Goal: Information Seeking & Learning: Learn about a topic

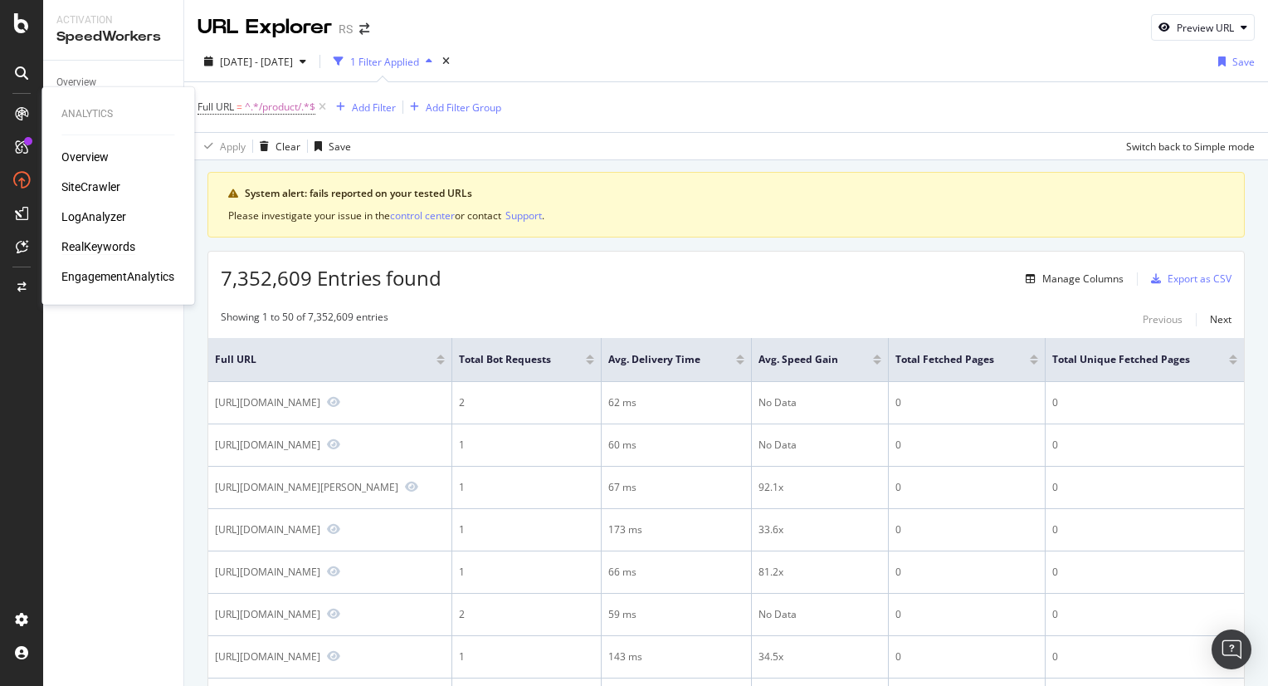
click at [100, 242] on div "RealKeywords" at bounding box center [98, 246] width 74 height 17
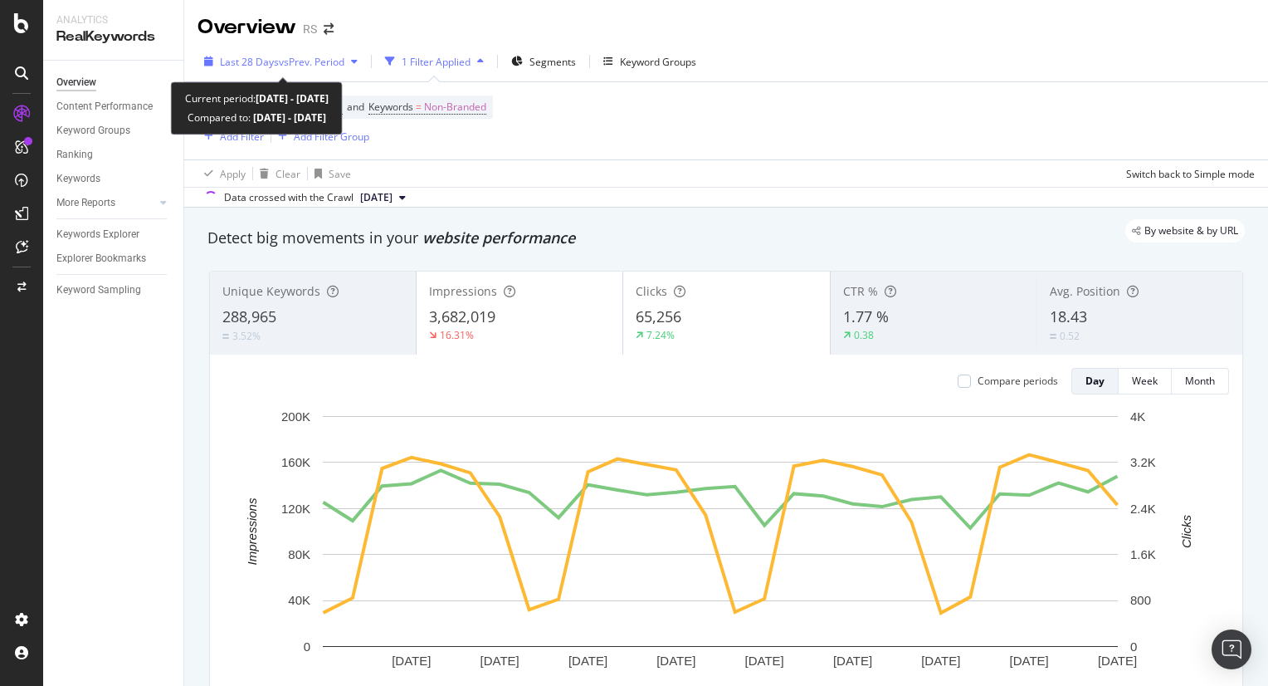
click at [309, 56] on span "vs Prev. Period" at bounding box center [312, 62] width 66 height 14
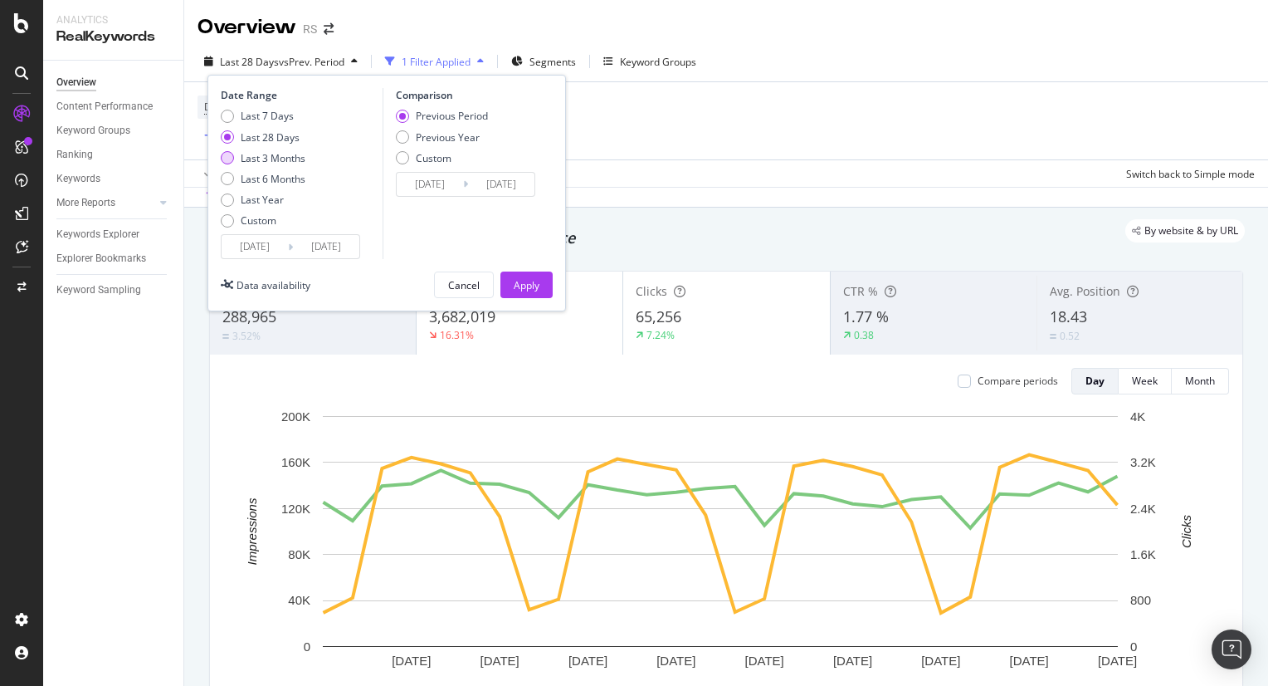
click at [303, 152] on div "Last 3 Months" at bounding box center [273, 158] width 65 height 14
type input "[DATE]"
click at [303, 152] on div "Last 3 Months" at bounding box center [273, 158] width 65 height 14
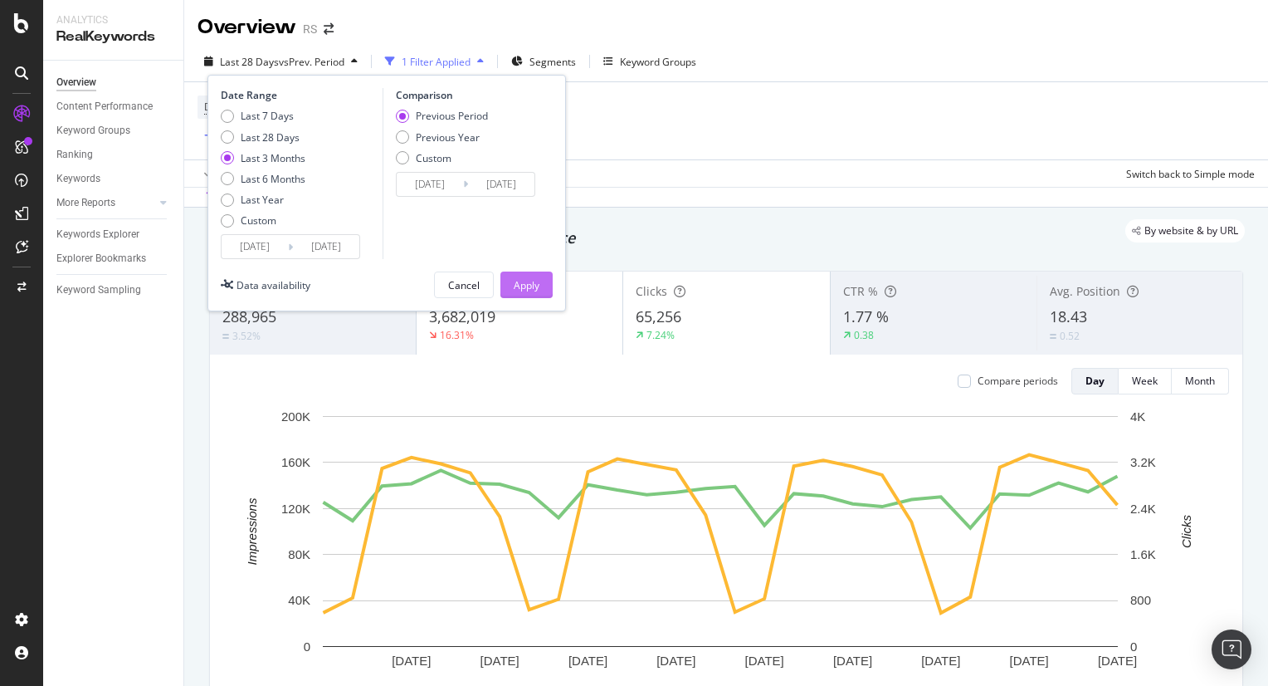
click at [519, 278] on div "Apply" at bounding box center [527, 285] width 26 height 14
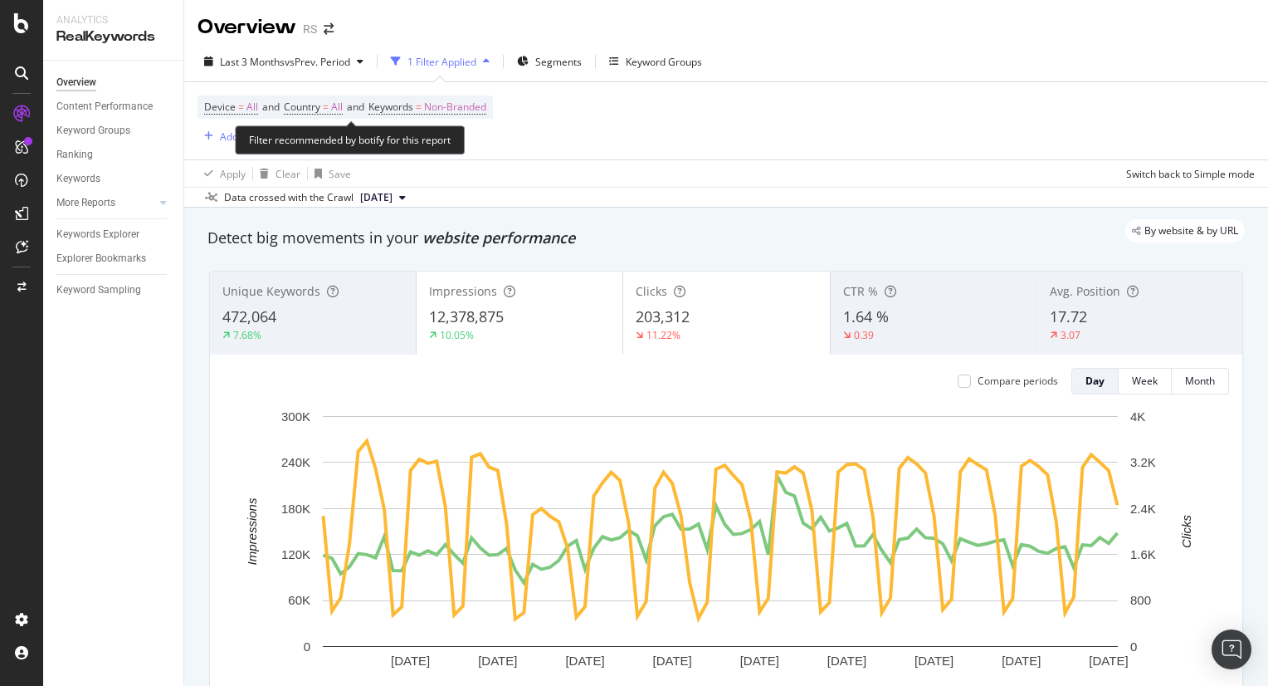
click at [317, 117] on span "Device = All and Country = All and Keywords = Non-Branded" at bounding box center [345, 106] width 282 height 23
click at [317, 115] on span "Device = All and Country = All and Keywords = Non-Branded" at bounding box center [345, 106] width 282 height 23
click at [318, 107] on span "Country" at bounding box center [302, 107] width 37 height 14
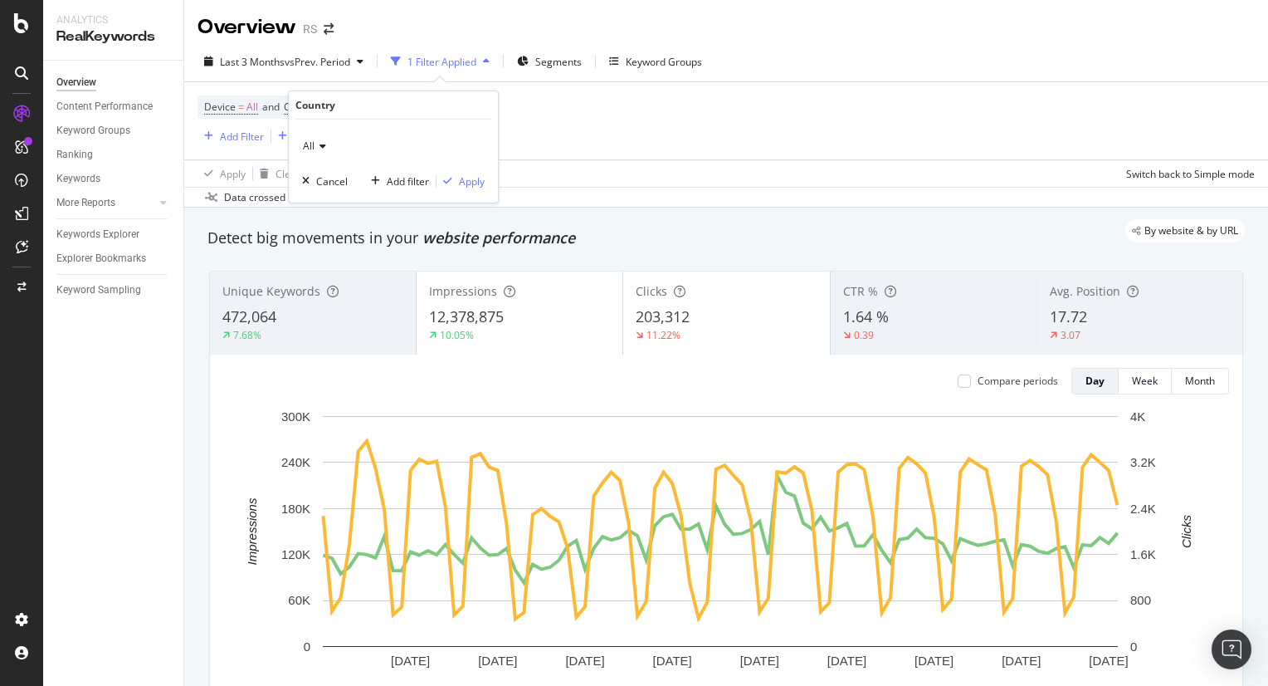
click at [310, 147] on span "All" at bounding box center [309, 146] width 12 height 14
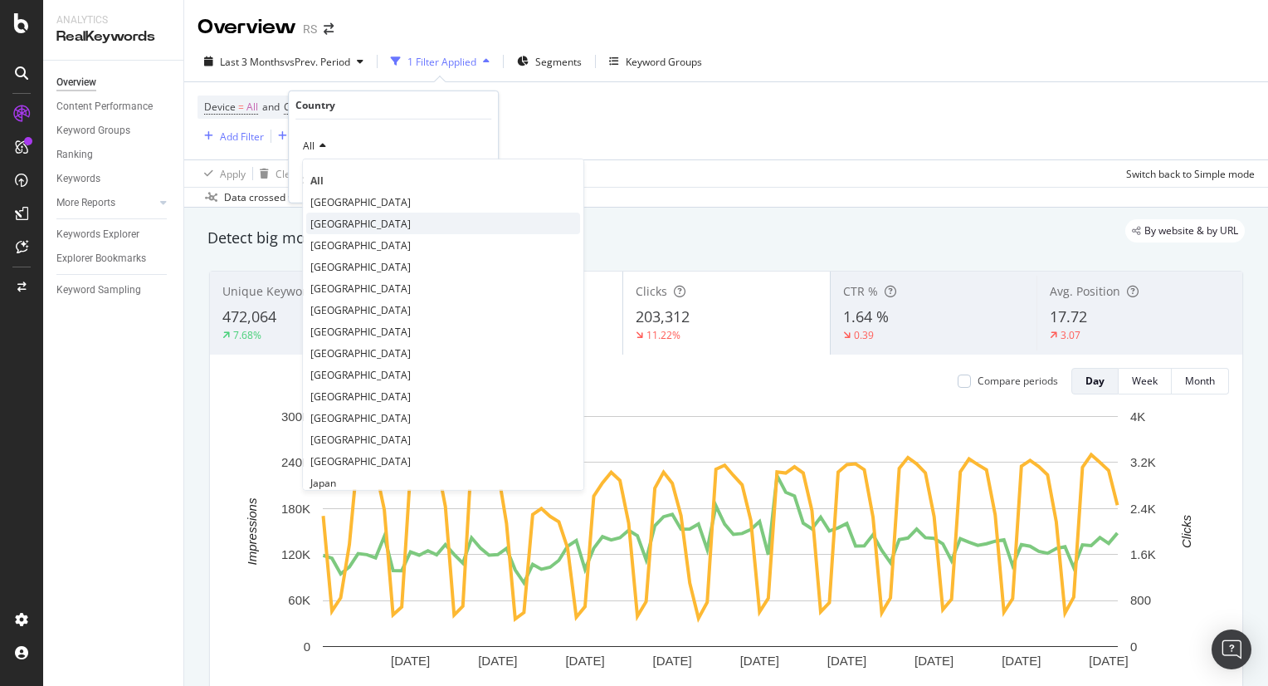
click at [344, 213] on div "[GEOGRAPHIC_DATA]" at bounding box center [443, 224] width 274 height 22
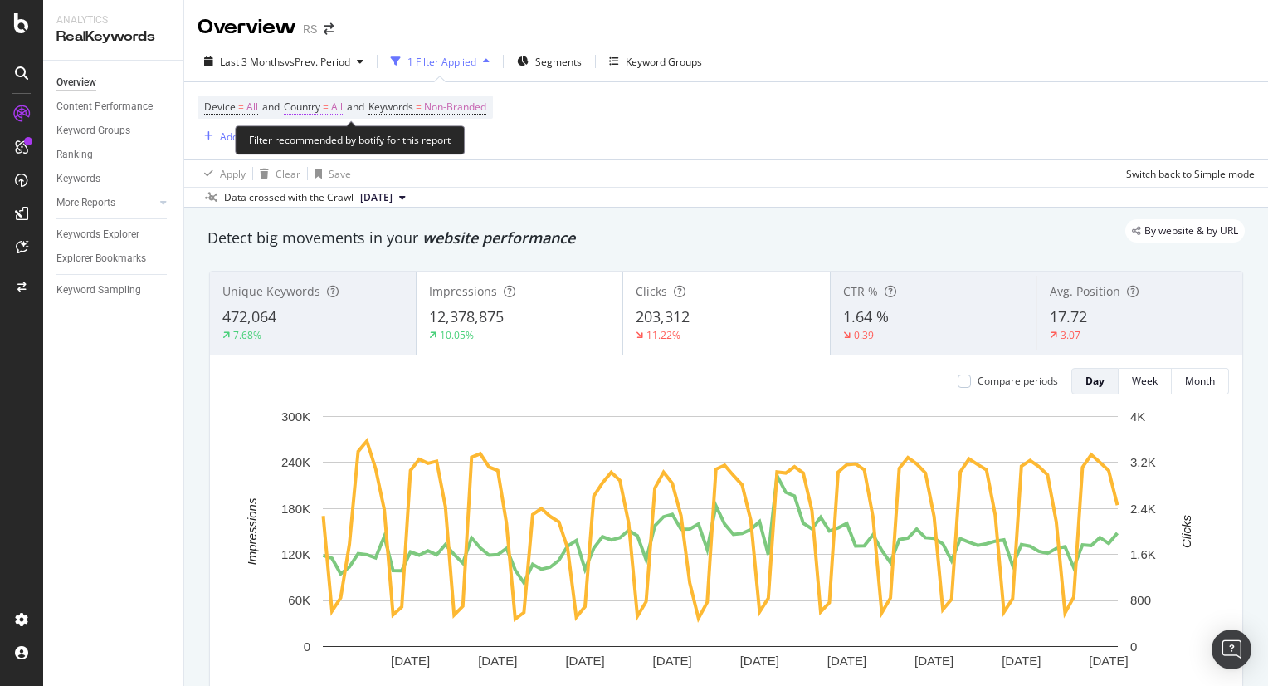
click at [334, 100] on span "Country = All" at bounding box center [313, 107] width 59 height 15
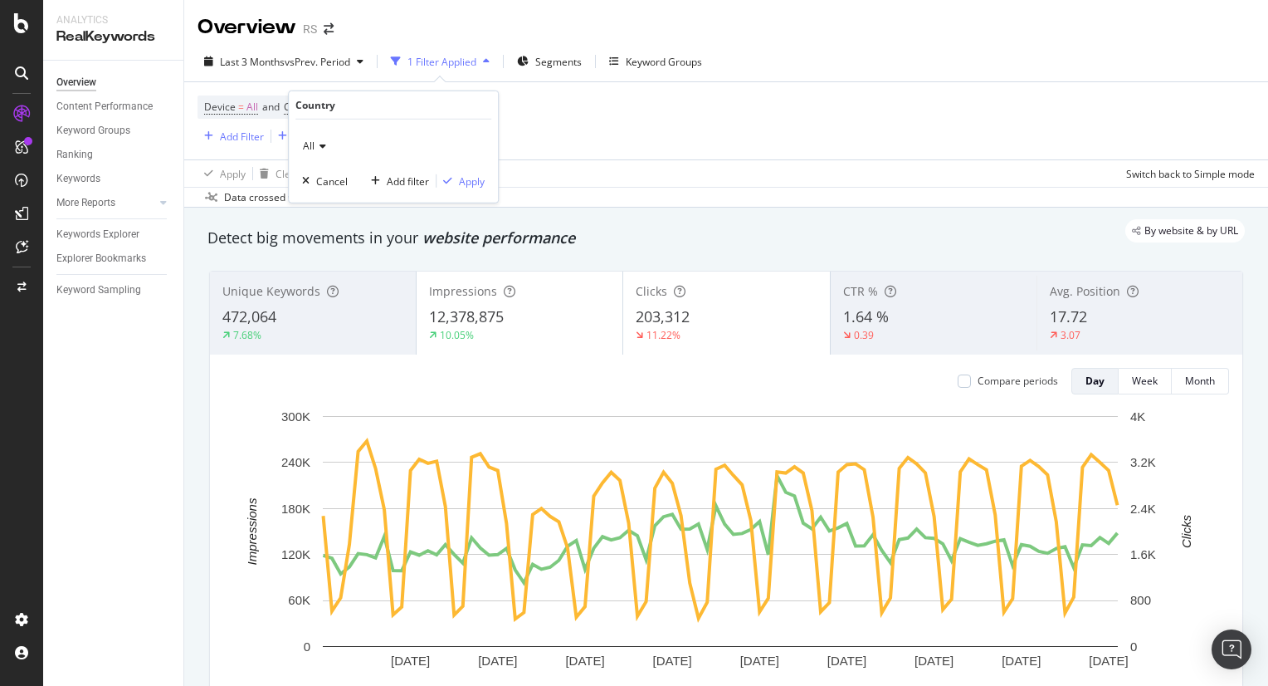
click at [333, 157] on div "All" at bounding box center [393, 146] width 183 height 27
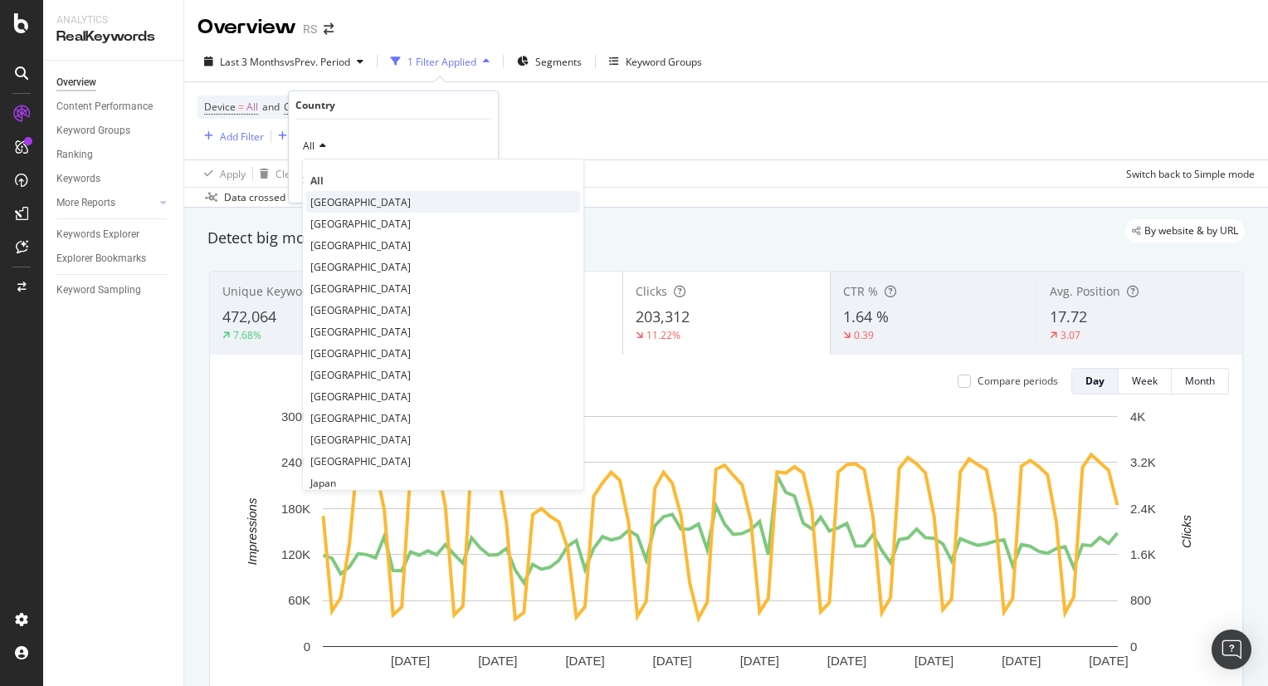
click at [369, 203] on span "[GEOGRAPHIC_DATA]" at bounding box center [360, 201] width 100 height 14
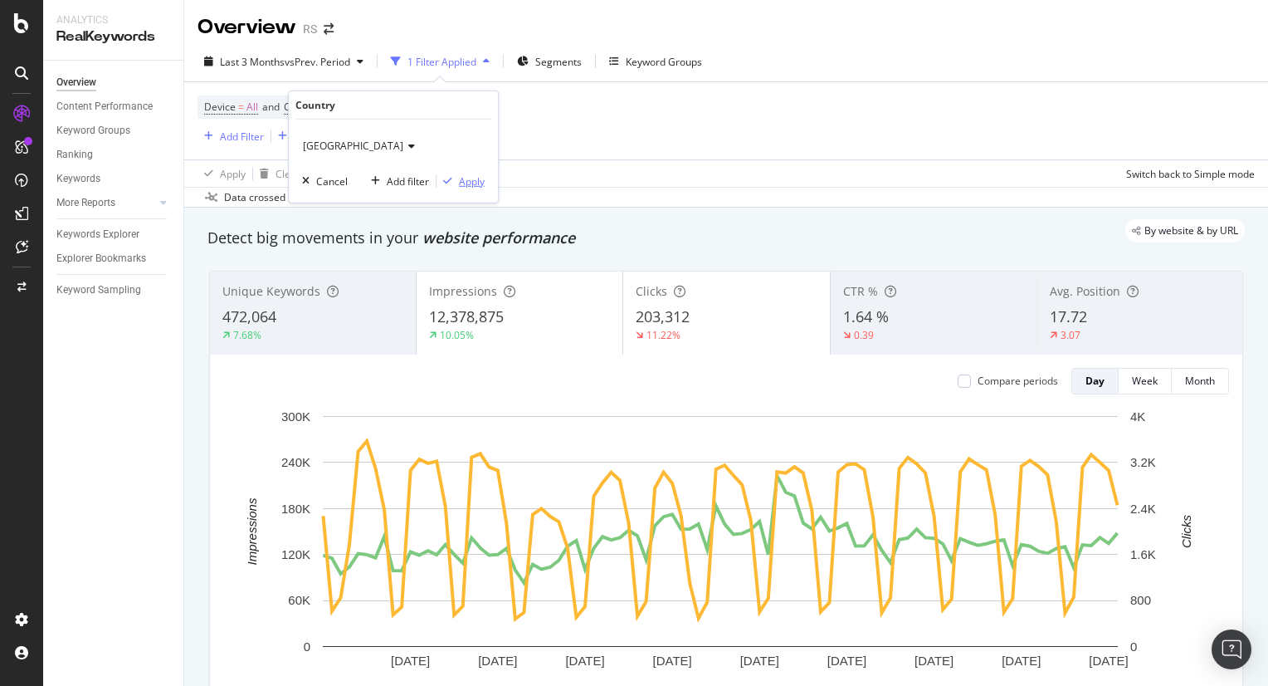
click at [457, 184] on div "button" at bounding box center [448, 181] width 22 height 10
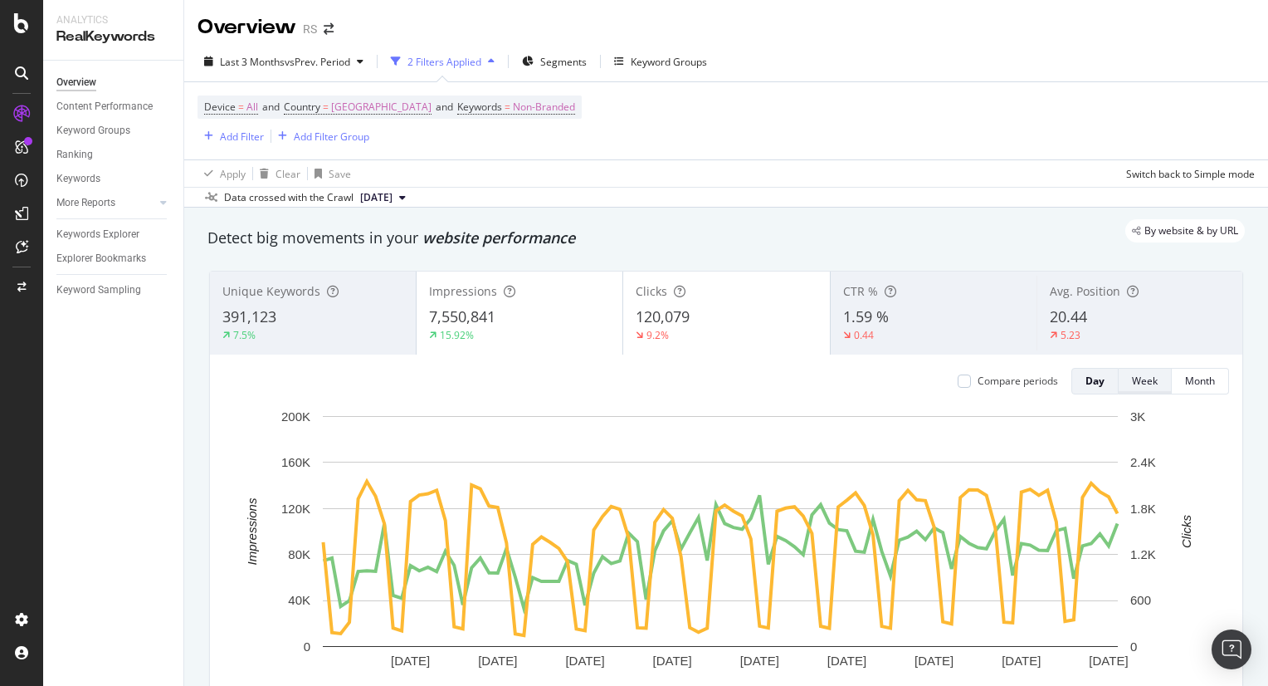
click at [1143, 381] on div "Week" at bounding box center [1145, 381] width 26 height 14
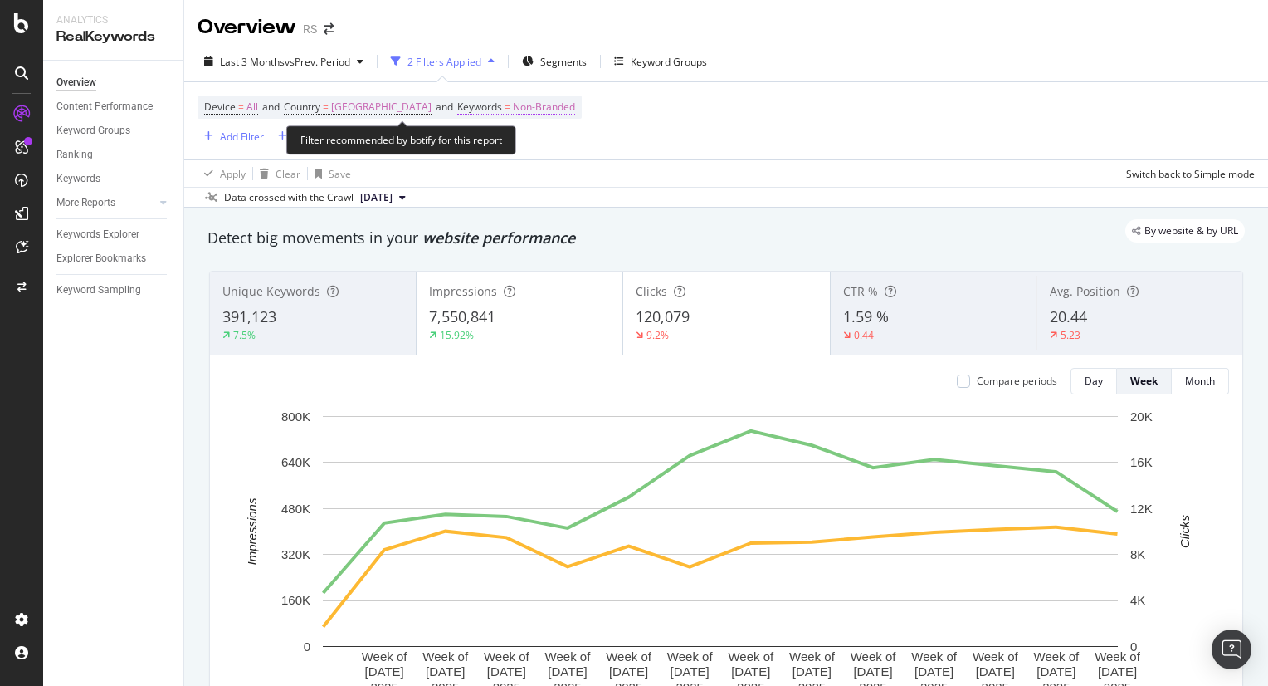
click at [568, 105] on span "Non-Branded" at bounding box center [544, 106] width 62 height 23
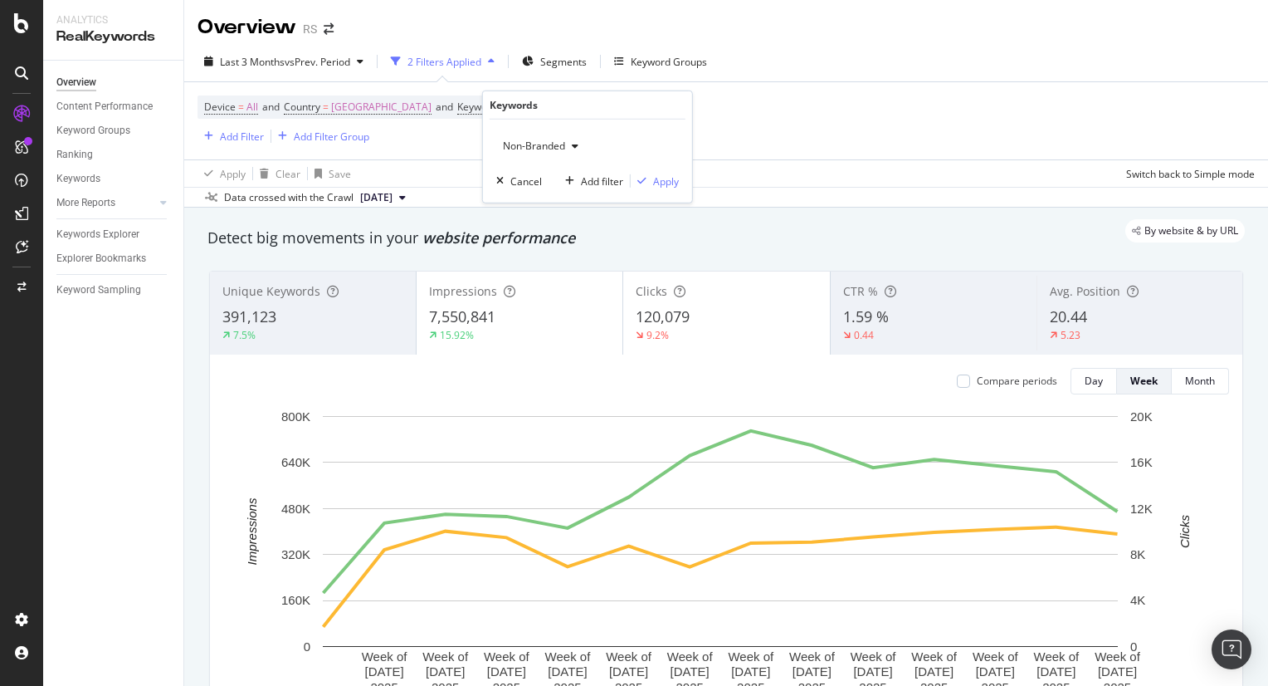
click at [566, 141] on div "button" at bounding box center [575, 146] width 20 height 10
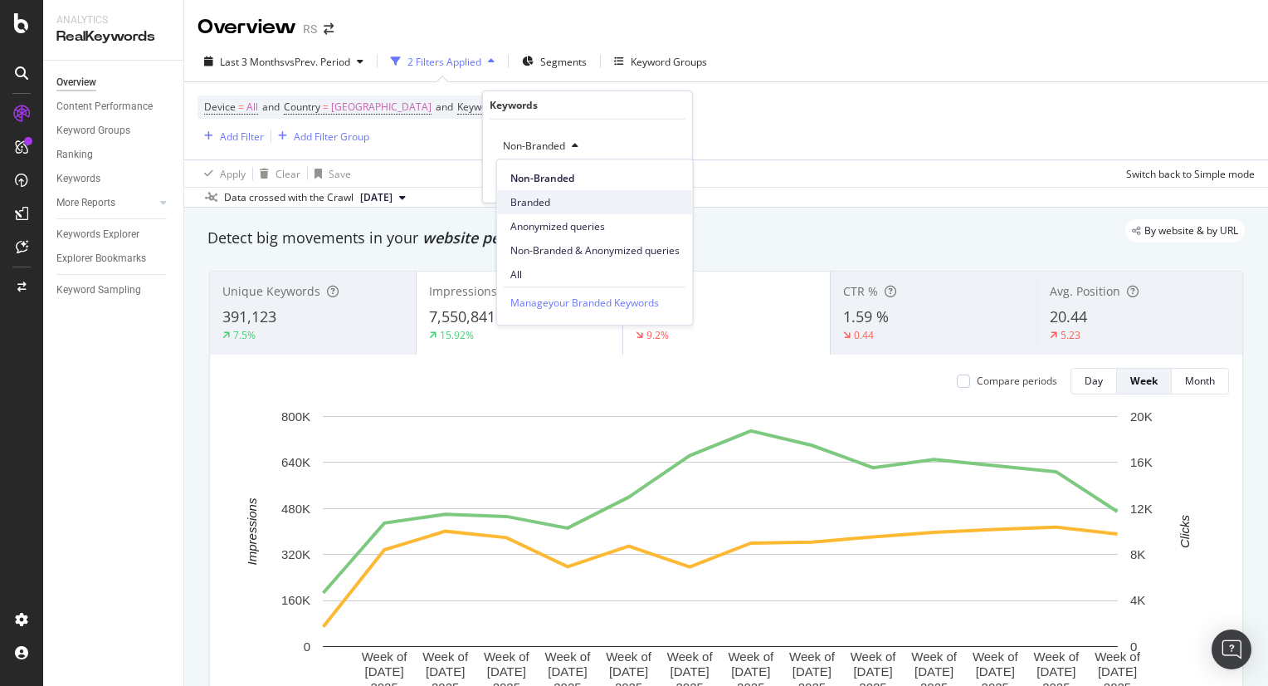
click at [559, 203] on span "Branded" at bounding box center [595, 202] width 169 height 15
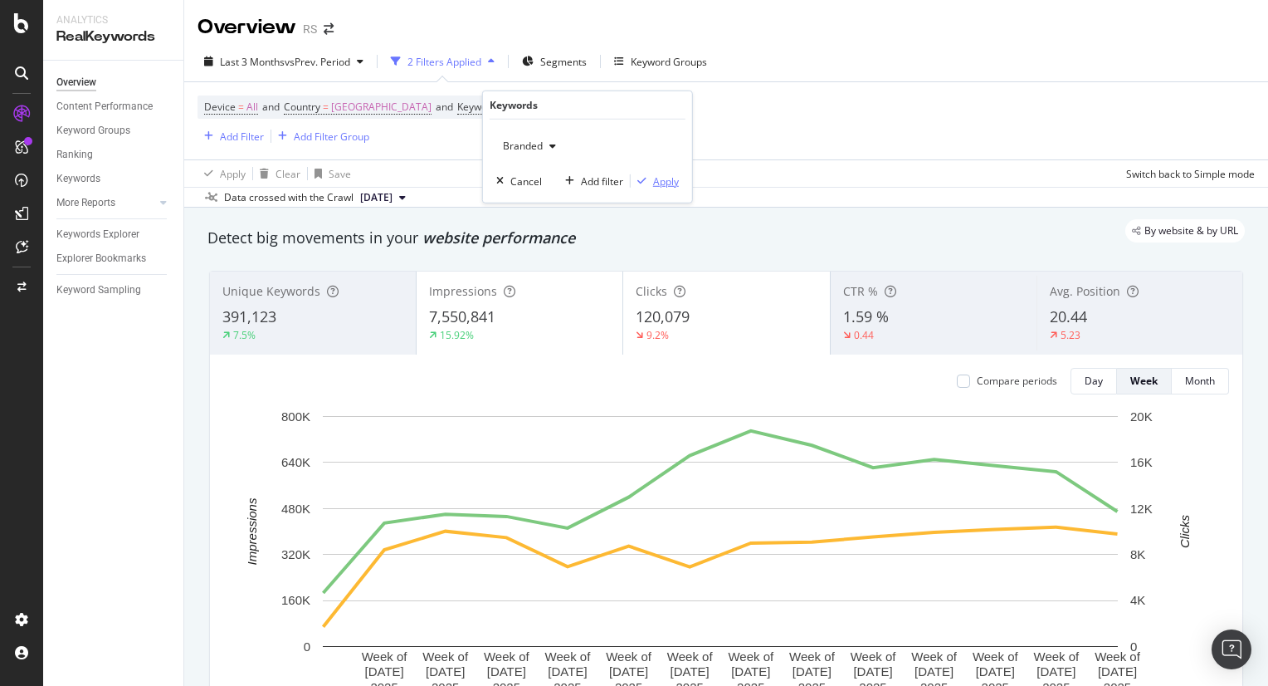
click at [663, 182] on div "Apply" at bounding box center [666, 180] width 26 height 14
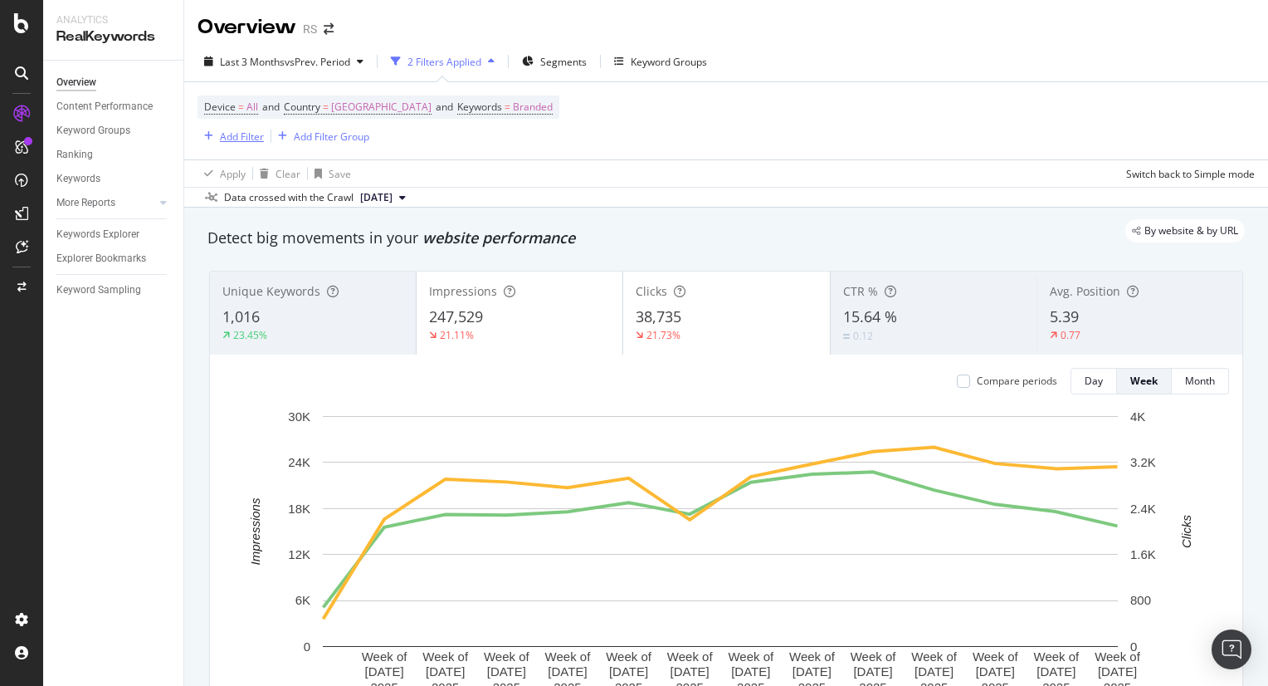
click at [247, 140] on div "Add Filter" at bounding box center [242, 136] width 44 height 14
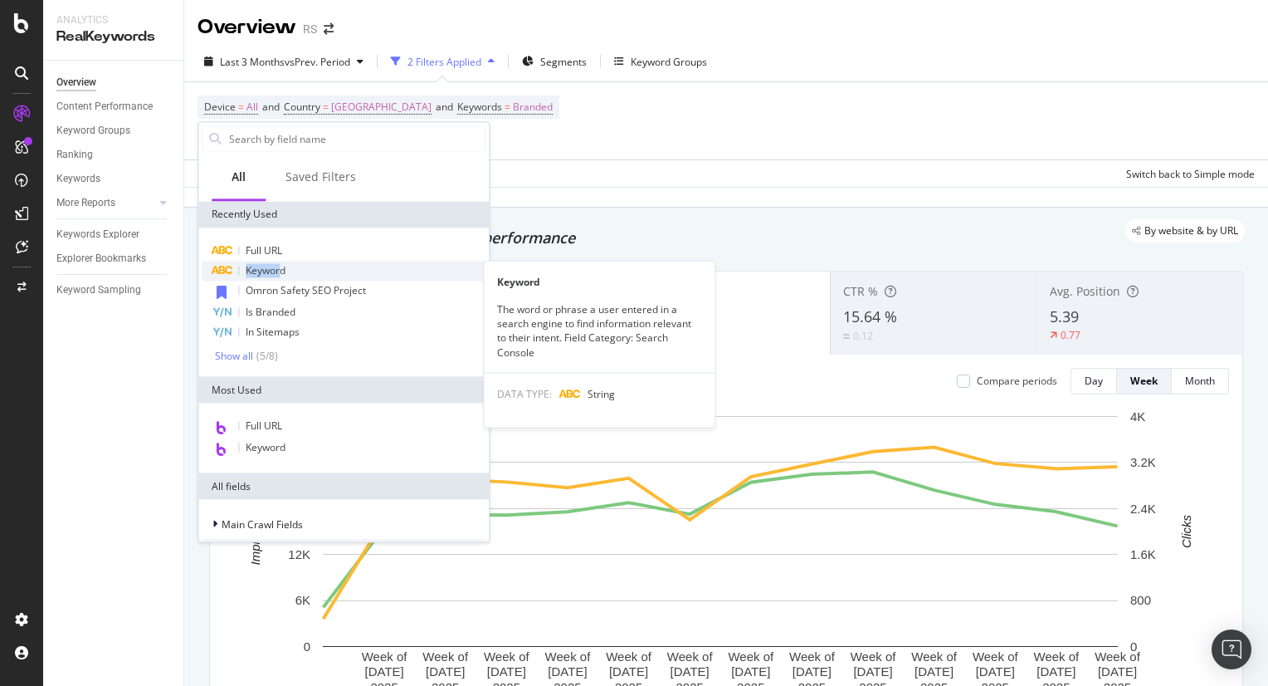
drag, startPoint x: 286, startPoint y: 252, endPoint x: 280, endPoint y: 270, distance: 19.2
click at [280, 270] on div "Full URL Keyword Keyword The word or phrase a user entered in a search engine t…" at bounding box center [344, 302] width 284 height 122
click at [280, 270] on span "Keyword" at bounding box center [266, 270] width 40 height 14
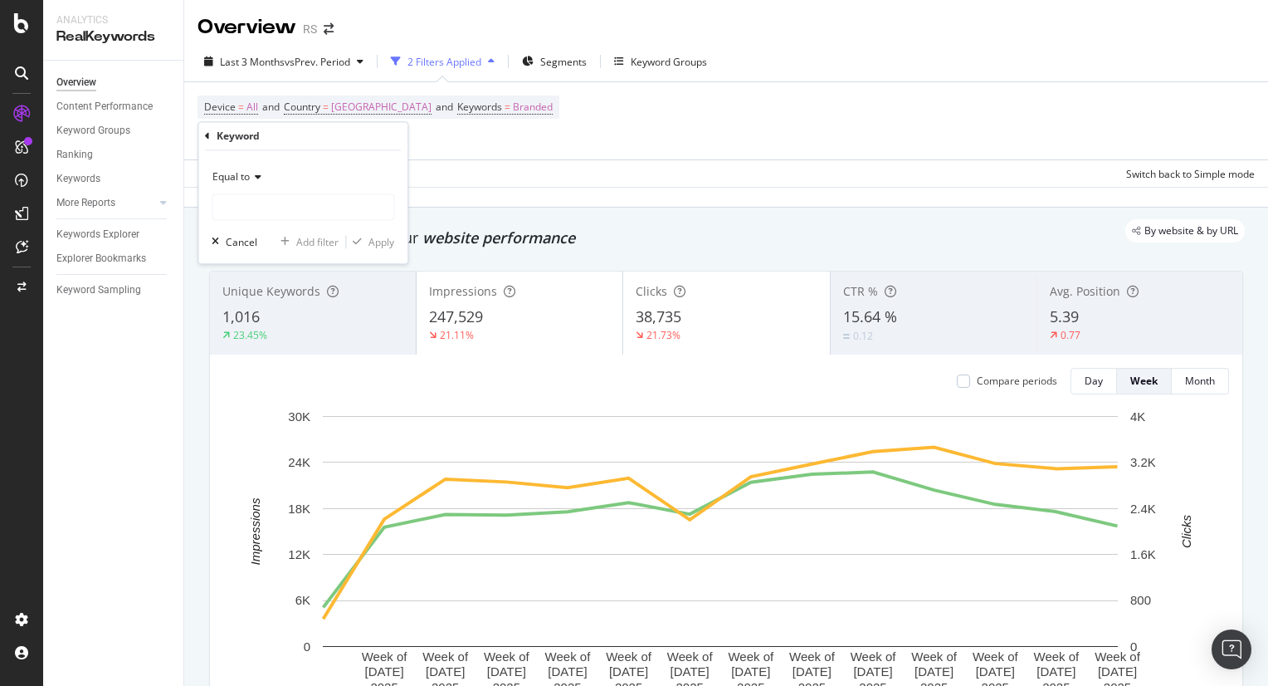
click at [252, 173] on icon at bounding box center [256, 178] width 12 height 10
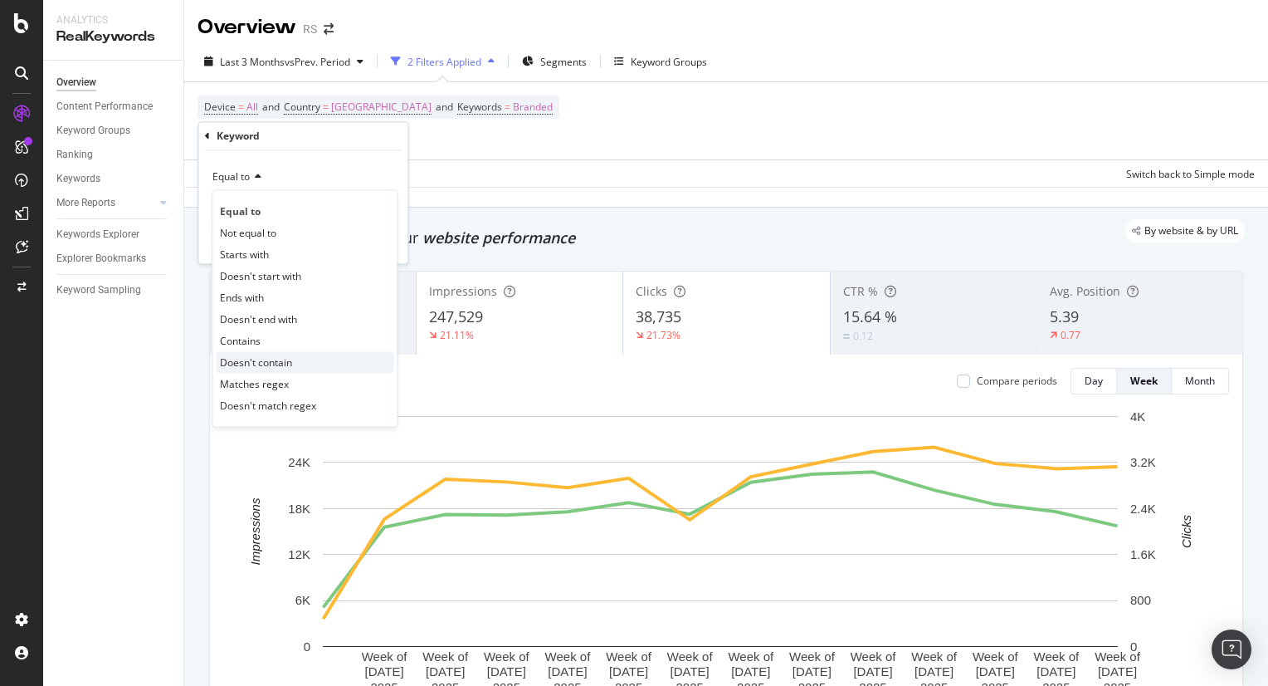
click at [269, 356] on span "Doesn't contain" at bounding box center [256, 362] width 72 height 14
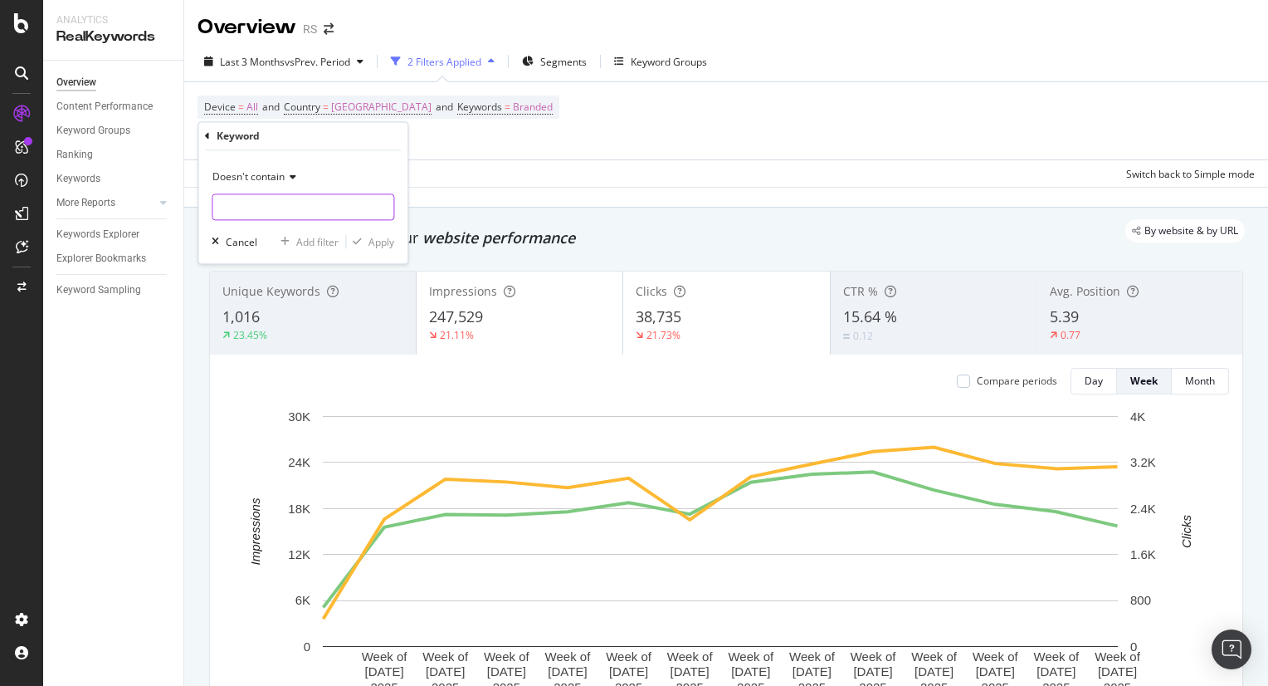
click at [234, 203] on input "text" at bounding box center [303, 207] width 181 height 27
type input "allied"
click at [374, 237] on div "Apply" at bounding box center [382, 242] width 26 height 14
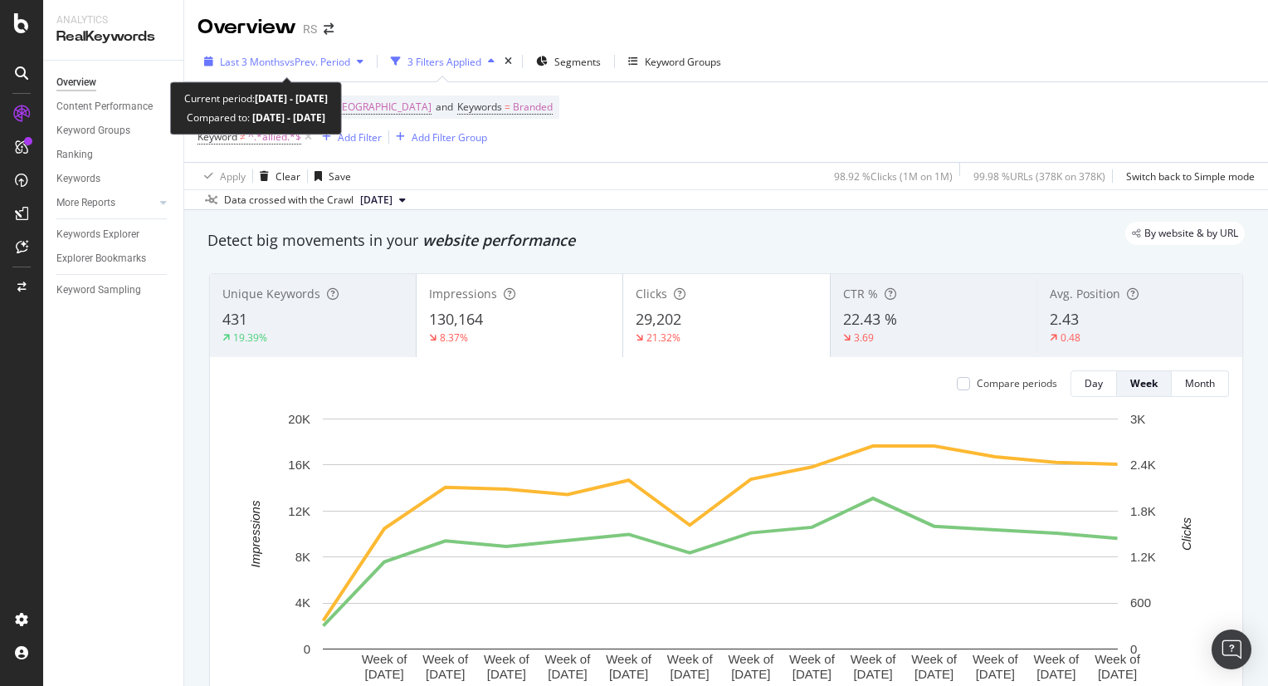
click at [310, 68] on div "Last 3 Months vs Prev. Period" at bounding box center [285, 62] width 130 height 14
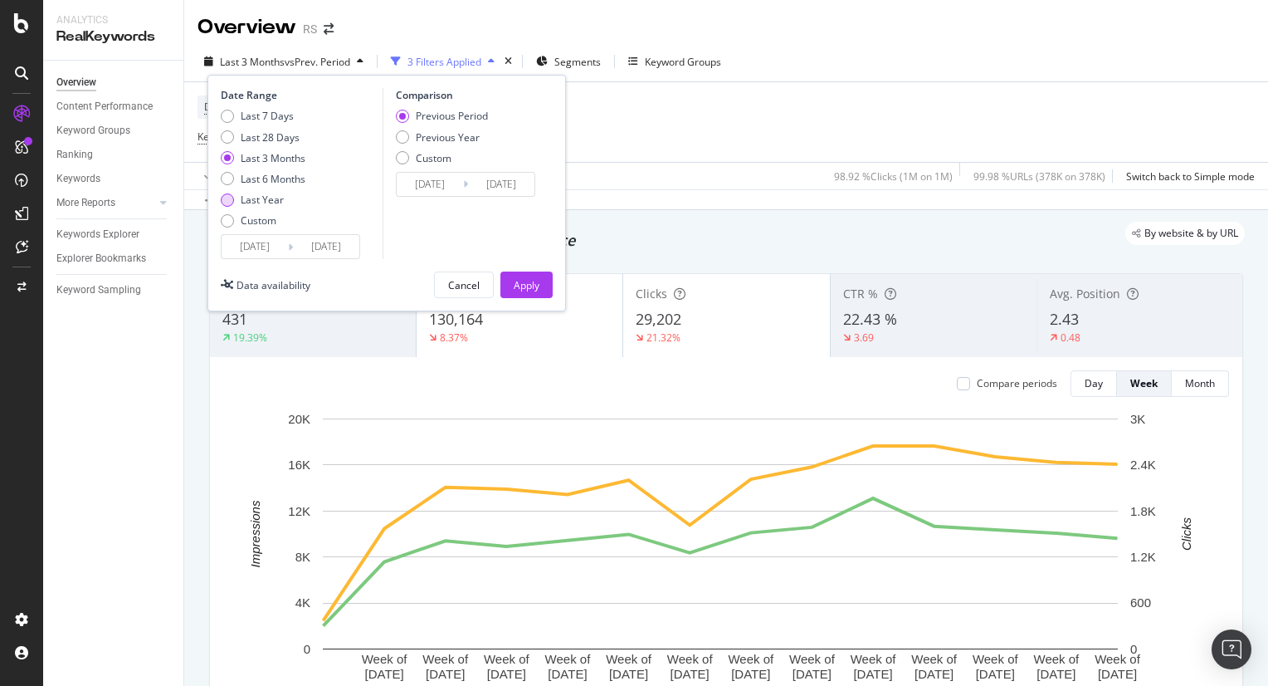
click at [277, 203] on div "Last Year" at bounding box center [262, 200] width 43 height 14
type input "[DATE]"
click at [531, 285] on div "Apply" at bounding box center [527, 285] width 26 height 14
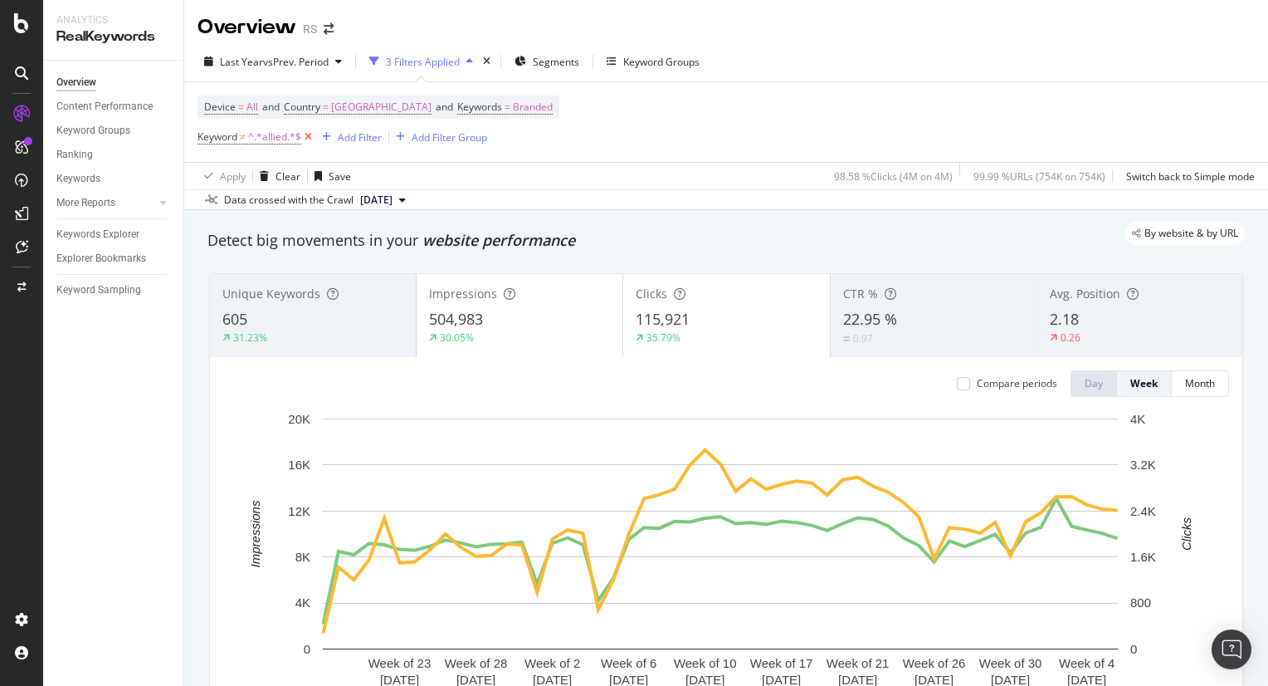
click at [314, 143] on icon at bounding box center [308, 137] width 14 height 17
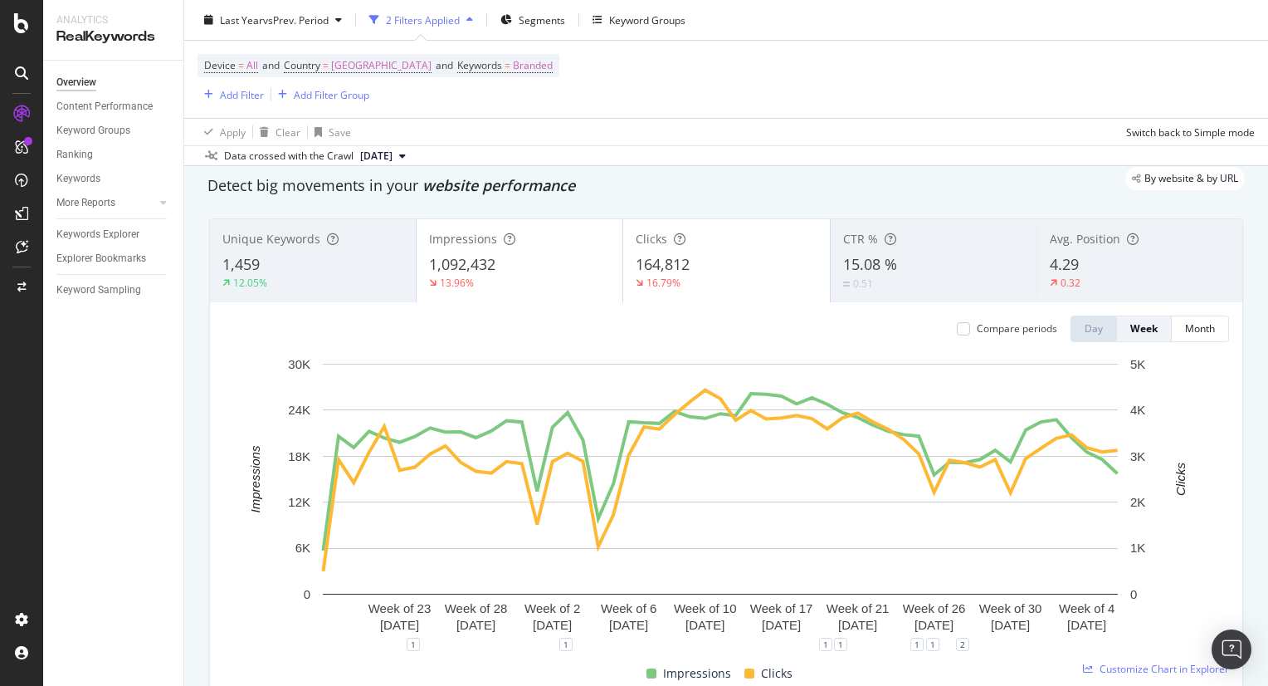
scroll to position [52, 0]
click at [1190, 330] on div "Month" at bounding box center [1200, 328] width 30 height 14
